Goal: Transaction & Acquisition: Purchase product/service

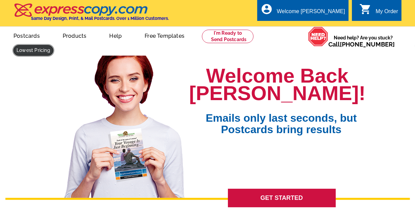
click at [31, 50] on link at bounding box center [33, 50] width 40 height 10
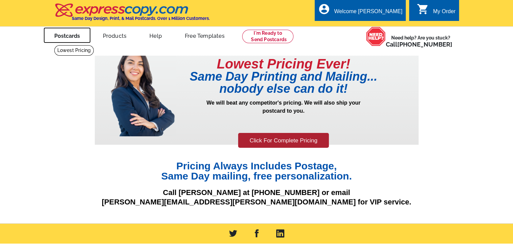
click at [61, 36] on link "Postcards" at bounding box center [66, 35] width 47 height 16
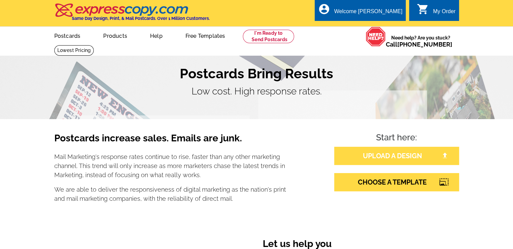
click at [400, 162] on link "UPLOAD A DESIGN" at bounding box center [396, 156] width 125 height 18
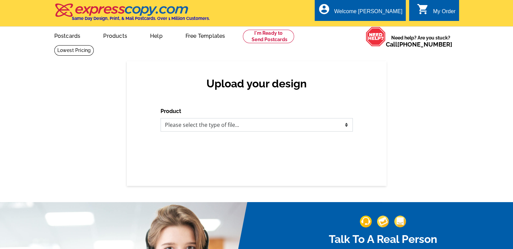
click at [217, 121] on select "Please select the type of file... Postcards Business Cards Letters and flyers G…" at bounding box center [256, 124] width 192 height 13
select select "1"
click at [160, 118] on select "Please select the type of file... Postcards Business Cards Letters and flyers G…" at bounding box center [256, 124] width 192 height 13
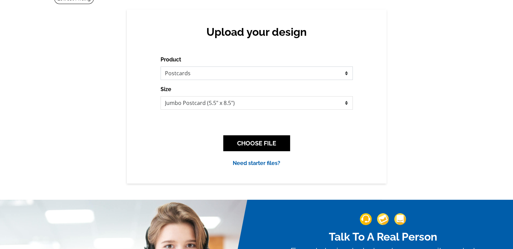
scroll to position [67, 0]
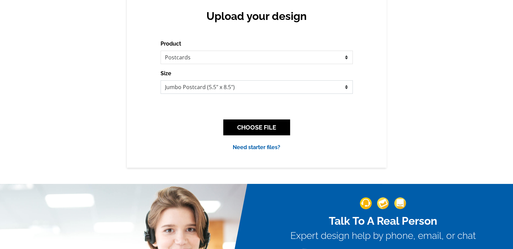
click at [243, 89] on select "Jumbo Postcard (5.5" x 8.5") Regular Postcard (4.25" x 5.6") Panoramic Postcard…" at bounding box center [256, 86] width 192 height 13
click at [160, 81] on select "Jumbo Postcard (5.5" x 8.5") Regular Postcard (4.25" x 5.6") Panoramic Postcard…" at bounding box center [256, 86] width 192 height 13
click at [265, 132] on button "CHOOSE FILE" at bounding box center [256, 127] width 67 height 16
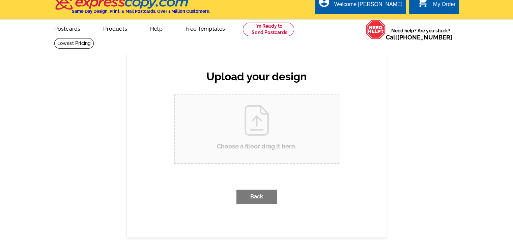
scroll to position [0, 0]
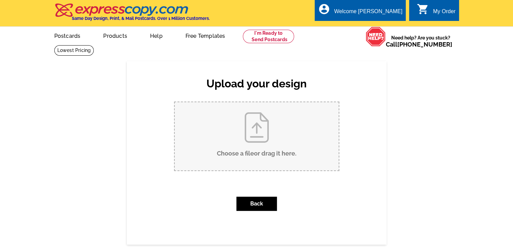
click at [262, 134] on input "Choose a file or drag it here ." at bounding box center [257, 136] width 164 height 68
click at [276, 144] on input "Choose a file or drag it here ." at bounding box center [257, 136] width 164 height 68
